Goal: Task Accomplishment & Management: Manage account settings

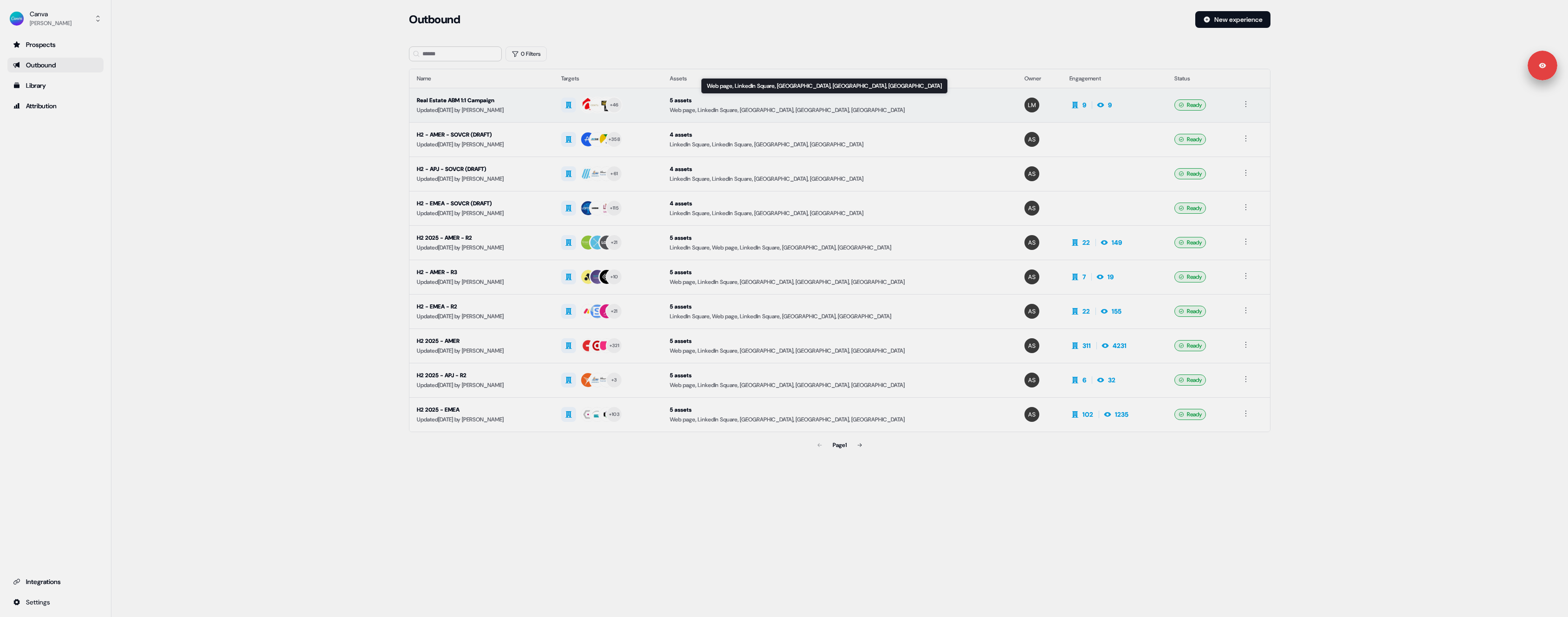
click at [926, 99] on div "5 assets" at bounding box center [839, 100] width 340 height 9
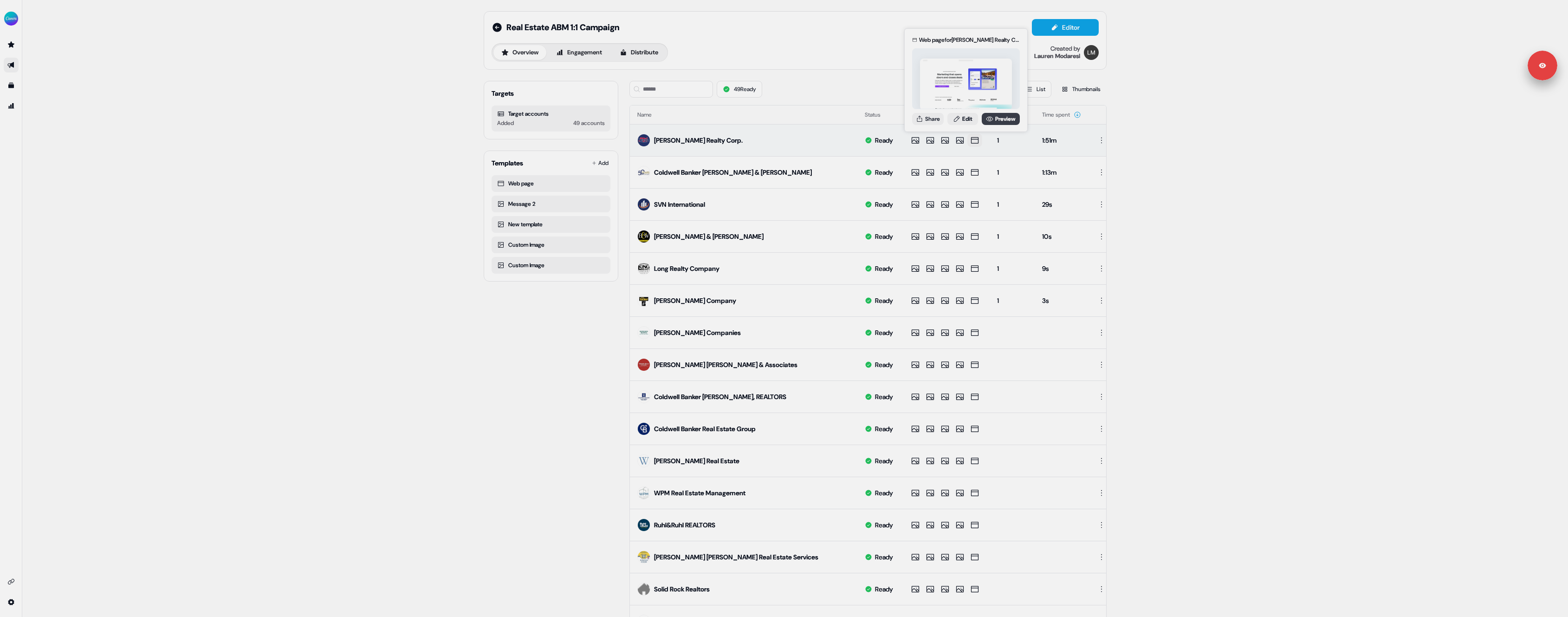
click at [996, 114] on link "Preview" at bounding box center [1001, 119] width 38 height 12
click at [15, 23] on img "side nav menu" at bounding box center [11, 19] width 15 height 15
click at [36, 76] on div "Logout" at bounding box center [48, 77] width 88 height 17
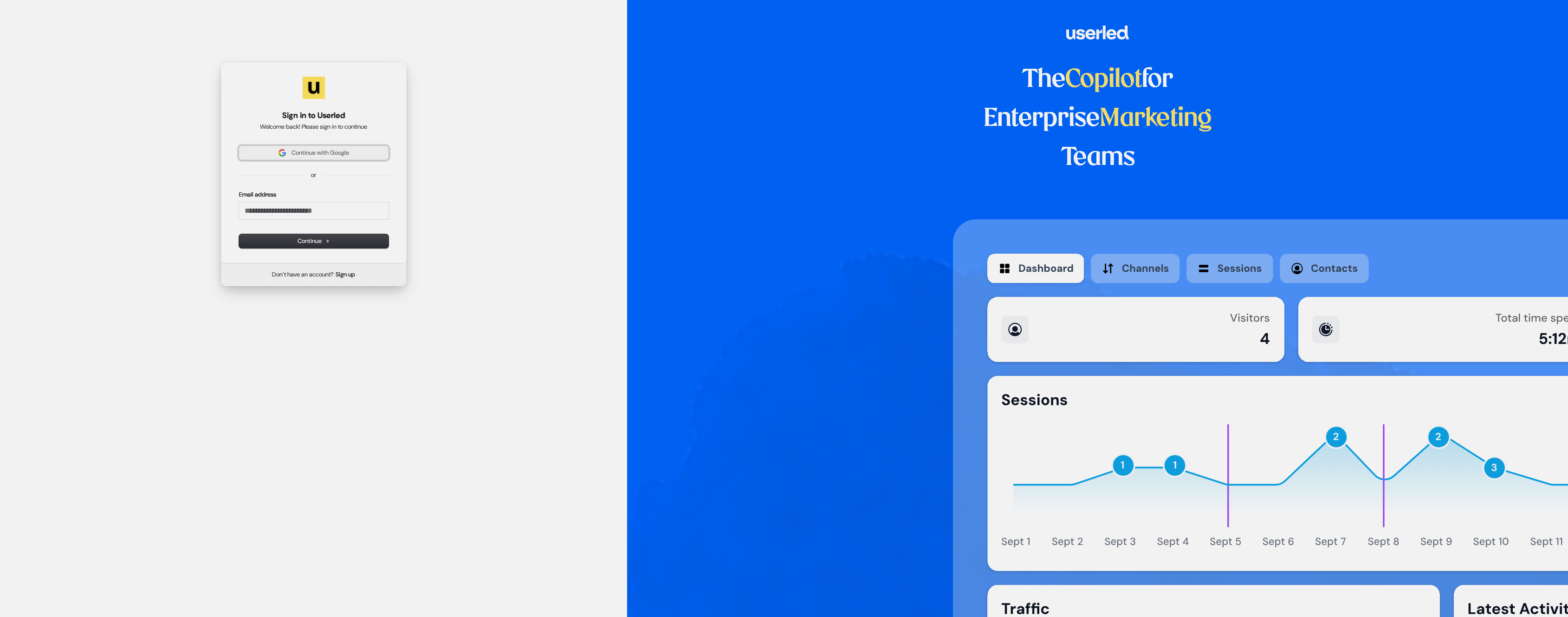
click at [343, 152] on span "Continue with Google" at bounding box center [320, 152] width 58 height 8
